Goal: Find specific page/section: Find specific page/section

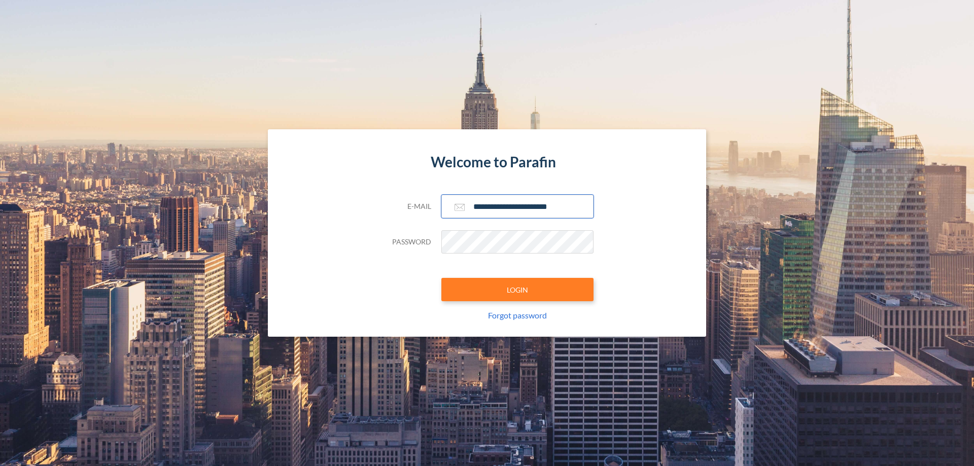
type input "**********"
click at [517, 290] on button "LOGIN" at bounding box center [517, 289] width 152 height 23
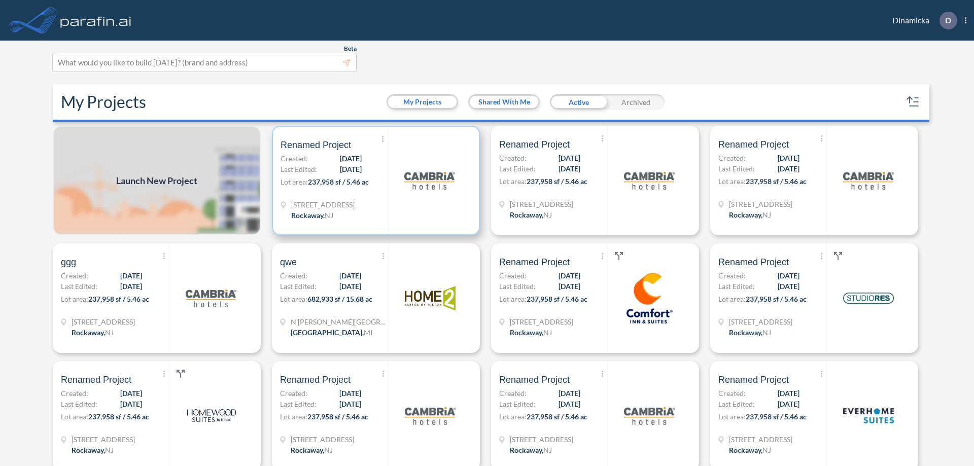
scroll to position [3, 0]
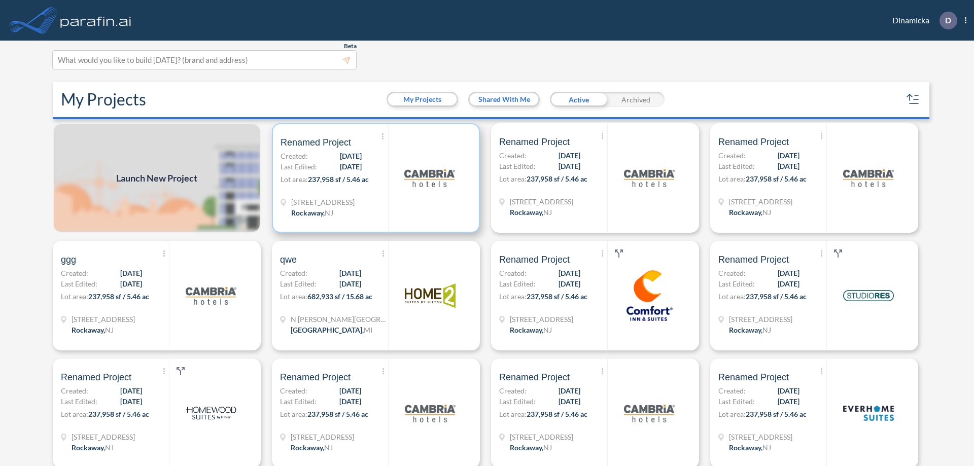
click at [374, 178] on p "Lot area: 237,958 sf / 5.46 ac" at bounding box center [334, 181] width 108 height 15
